Goal: Check status

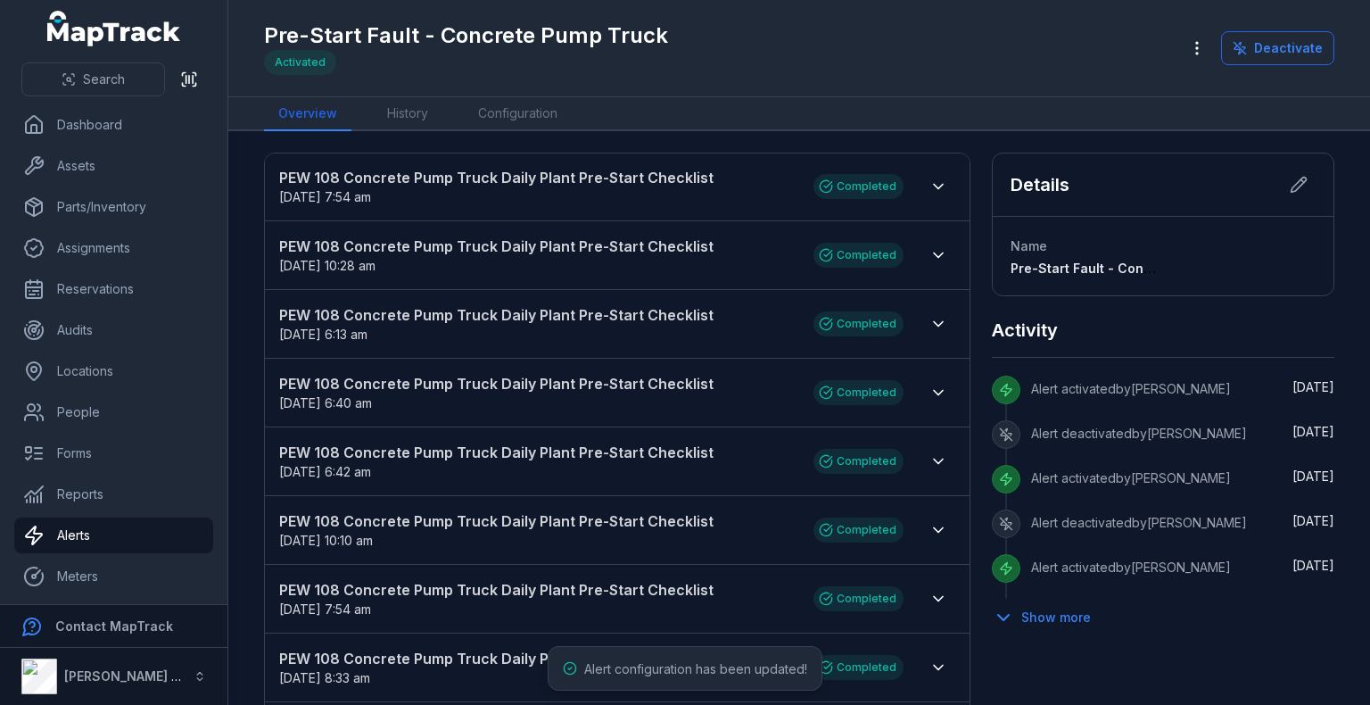
scroll to position [21, 0]
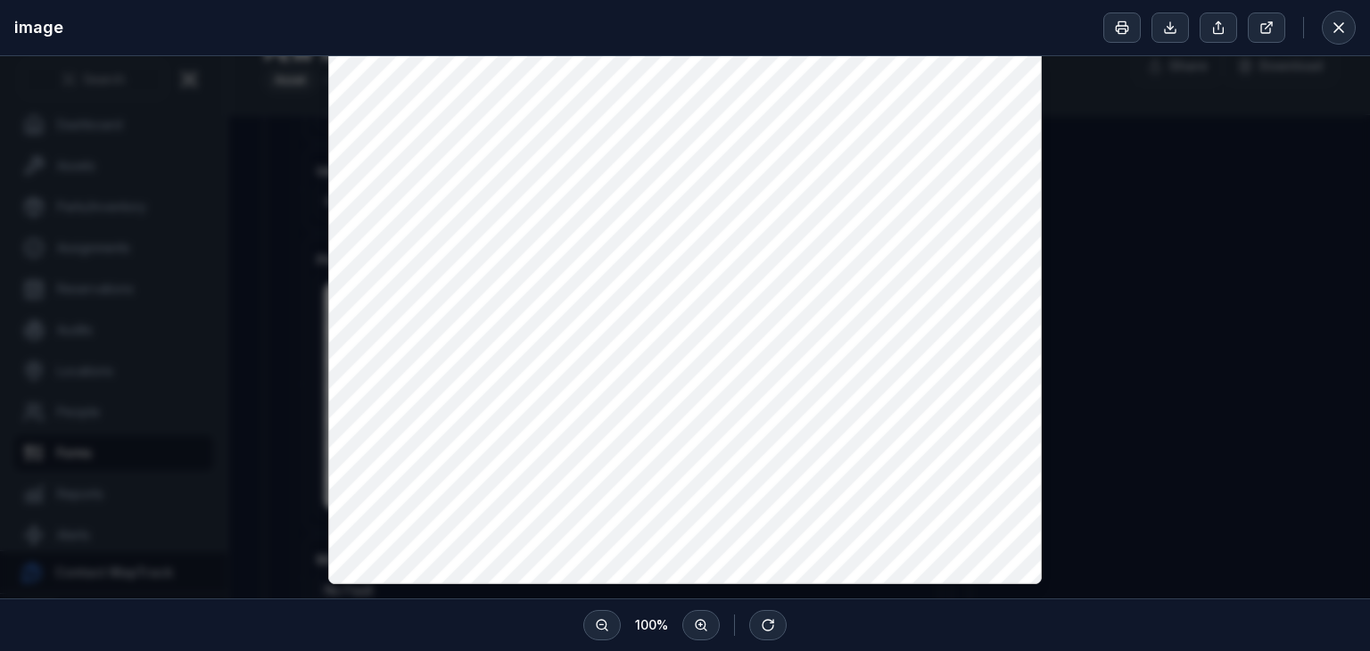
scroll to position [21, 0]
click at [1353, 33] on button at bounding box center [1339, 28] width 34 height 34
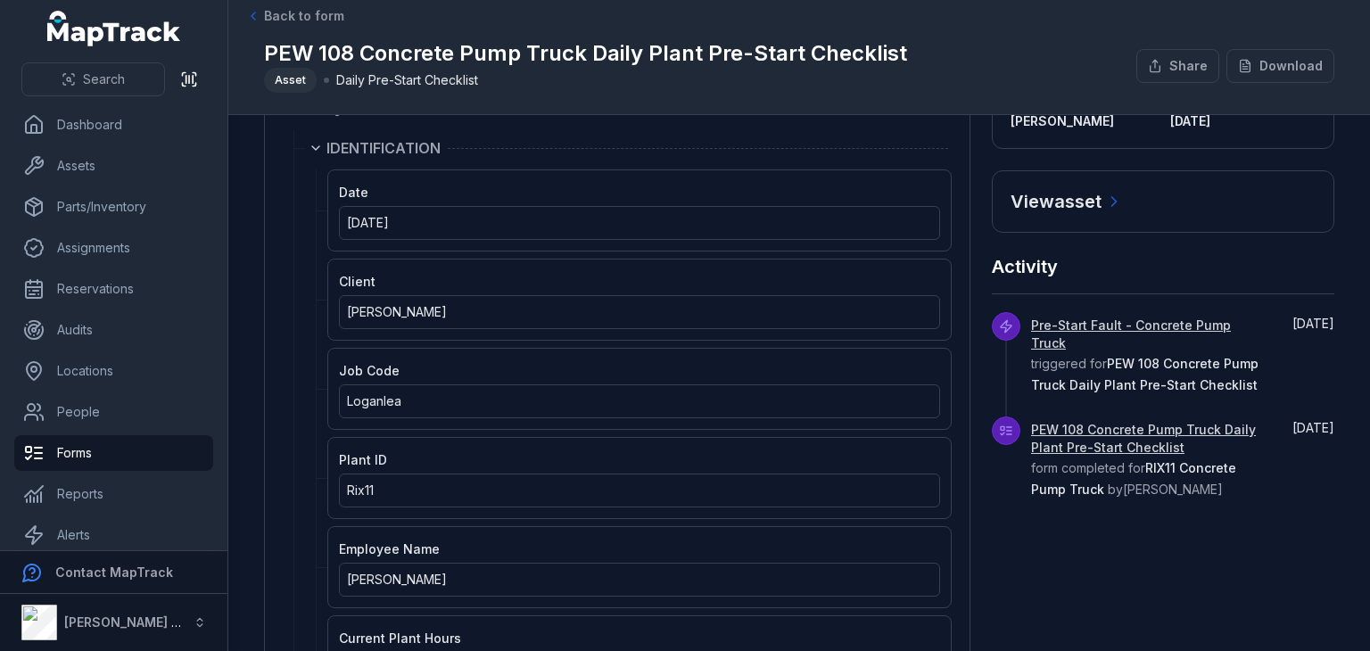
scroll to position [0, 0]
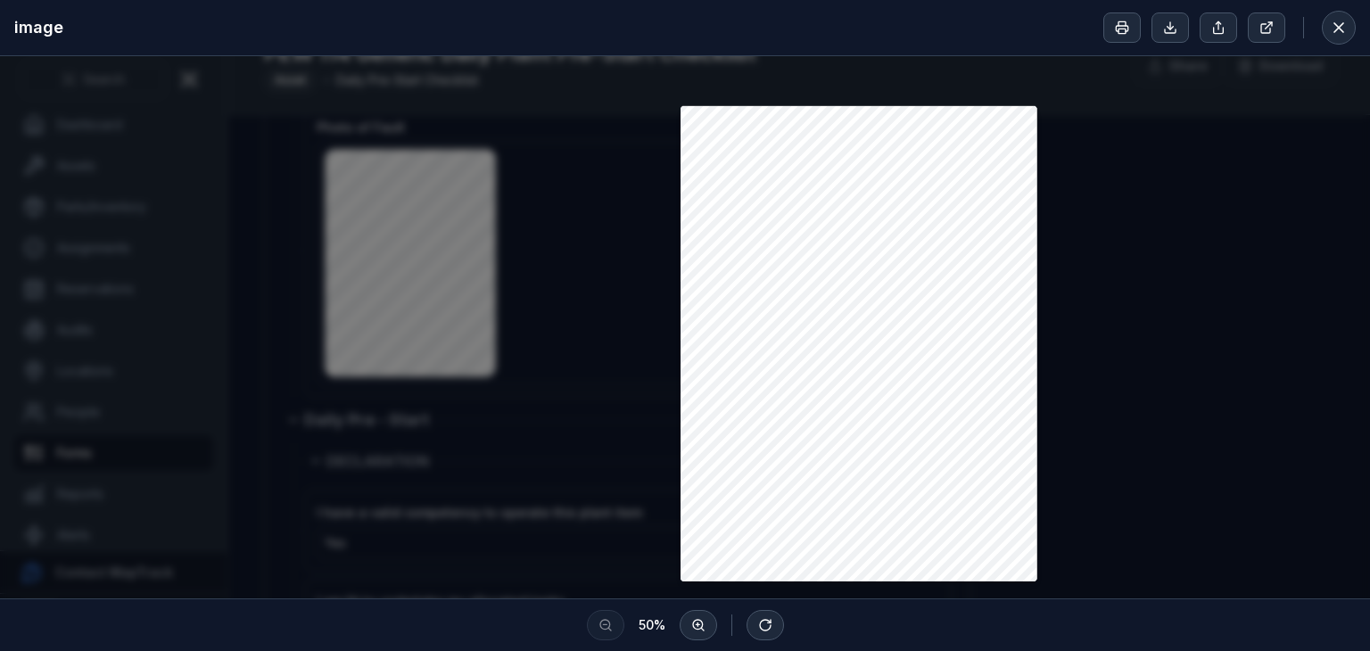
scroll to position [178, 0]
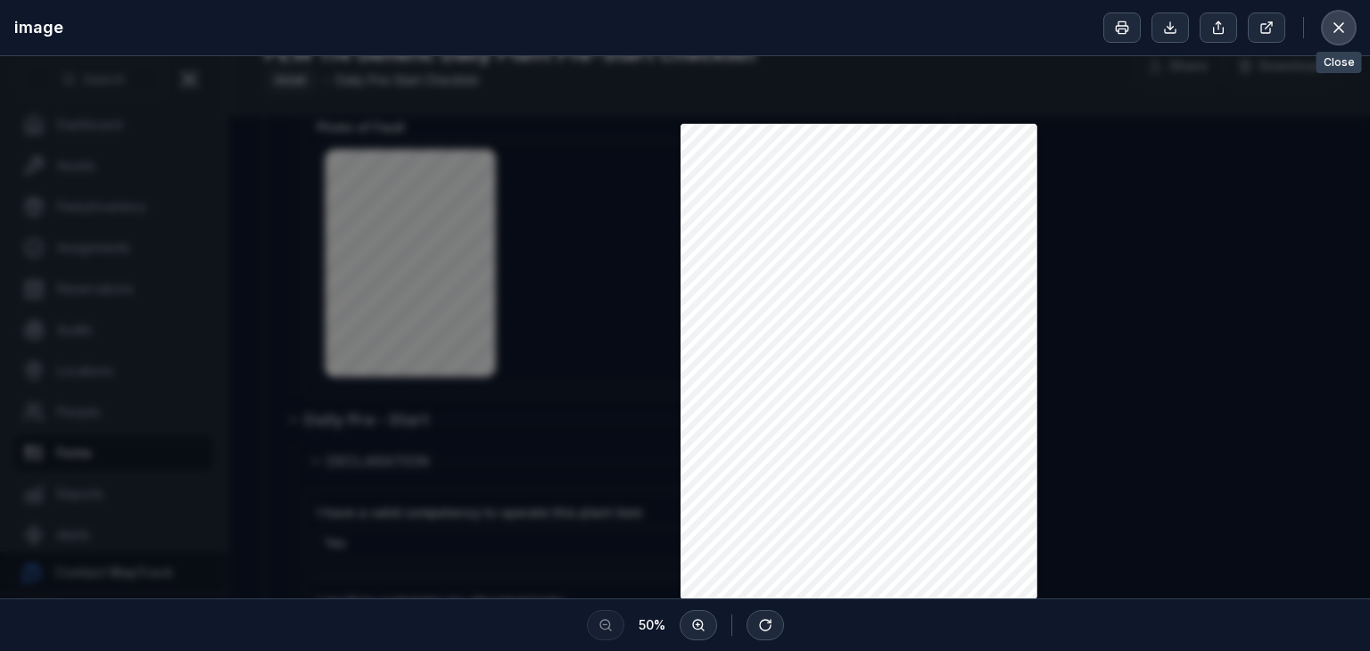
click at [1342, 28] on icon at bounding box center [1339, 28] width 18 height 18
